Goal: Task Accomplishment & Management: Manage account settings

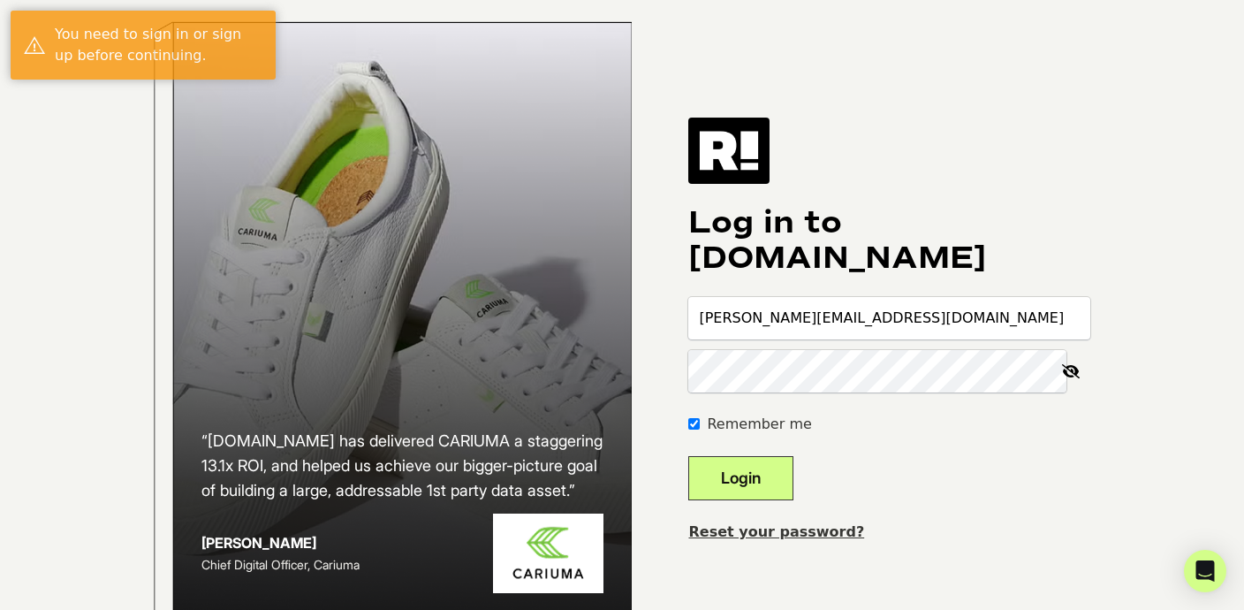
type input "lillian@brooklyncandlestudio.com"
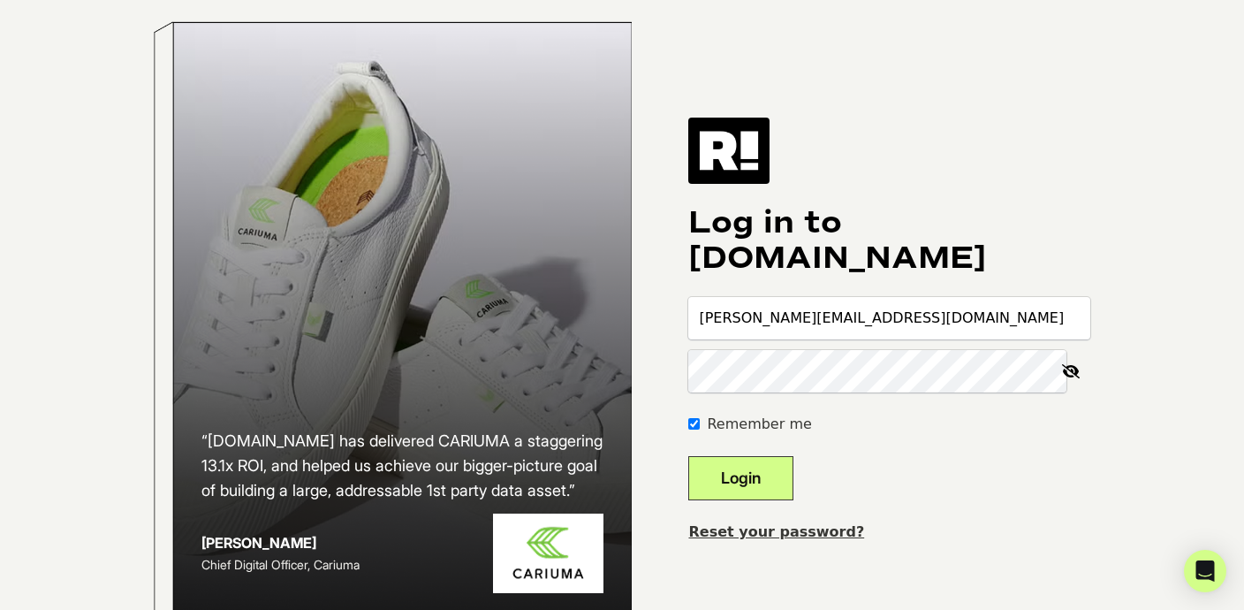
click at [779, 482] on button "Login" at bounding box center [740, 478] width 105 height 44
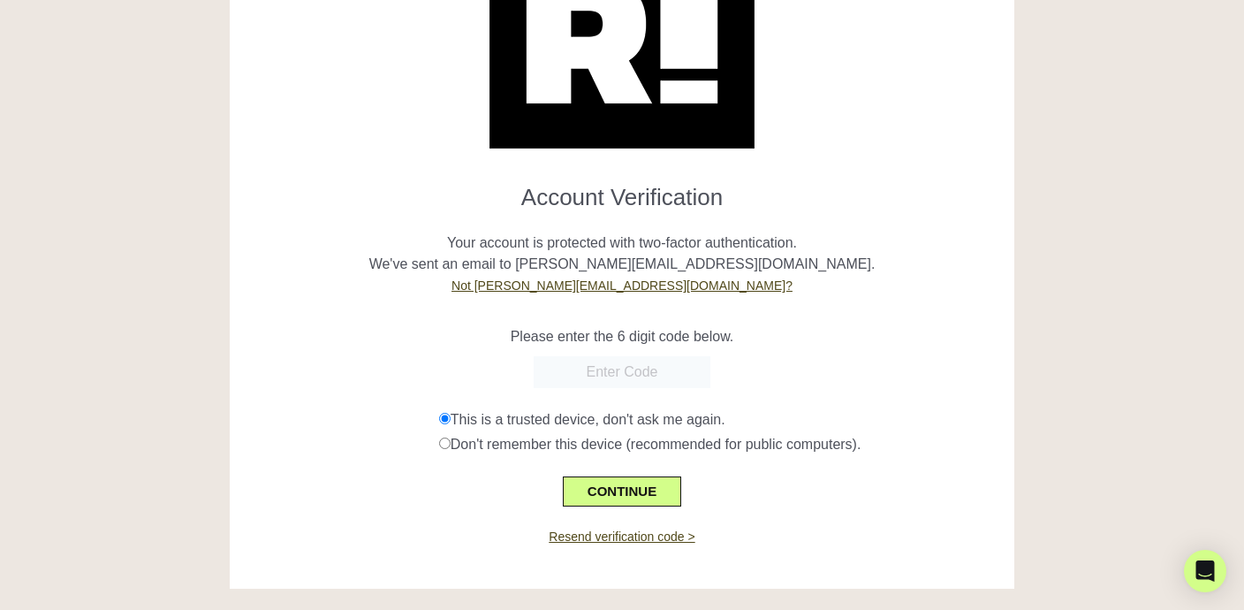
scroll to position [134, 0]
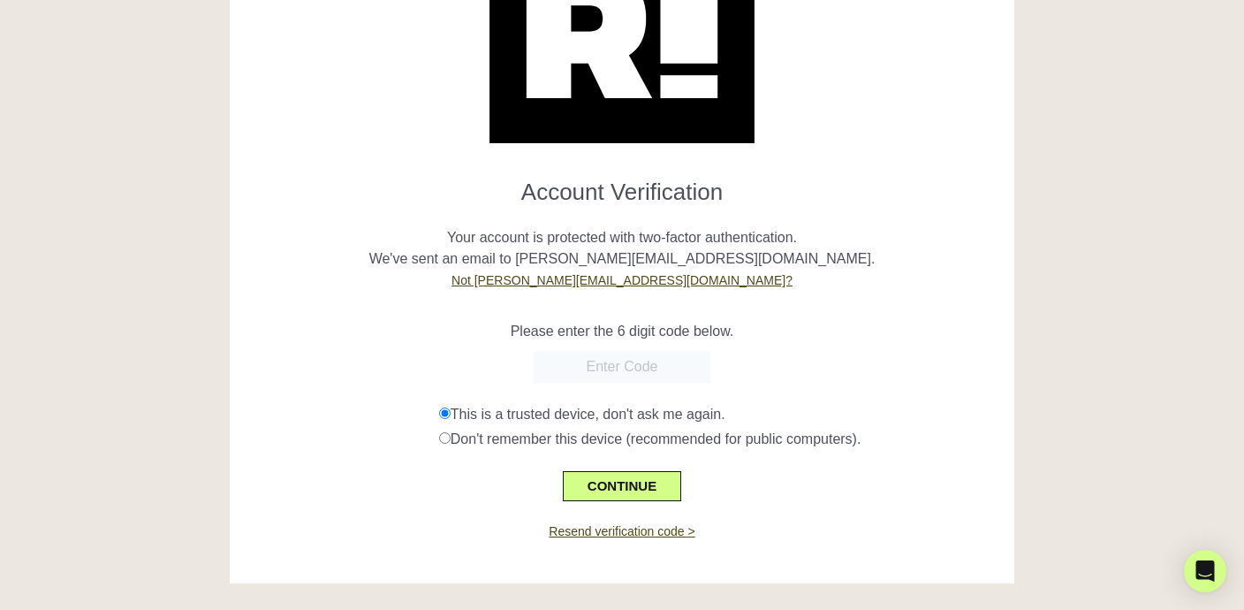
paste input "964404"
type input "964404"
click at [653, 486] on button "CONTINUE" at bounding box center [622, 486] width 118 height 30
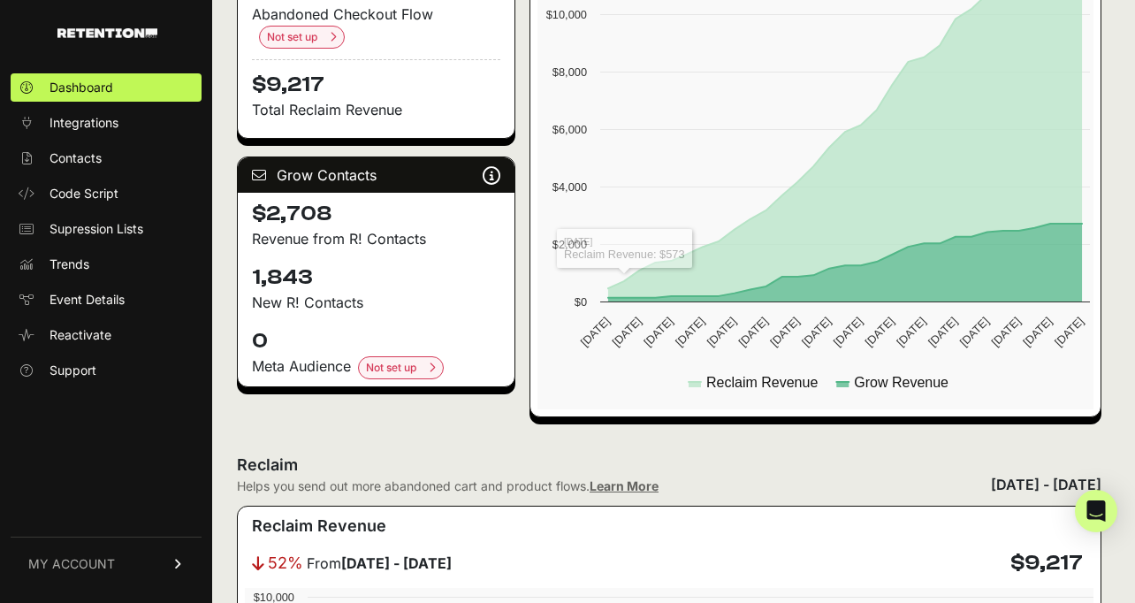
scroll to position [694, 0]
